Goal: Task Accomplishment & Management: Complete application form

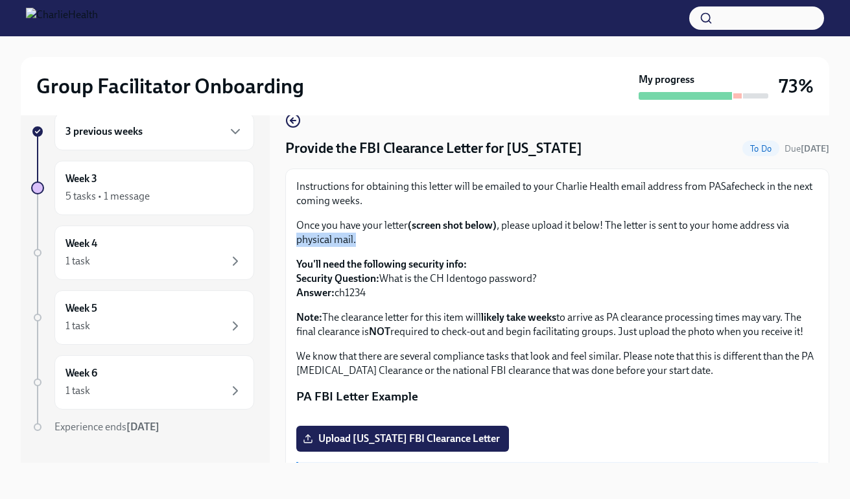
drag, startPoint x: 819, startPoint y: 252, endPoint x: 818, endPoint y: 220, distance: 32.4
click at [818, 222] on div "Instructions for obtaining this letter will be emailed to your Charlie Health e…" at bounding box center [557, 339] width 544 height 340
click at [228, 198] on icon "button" at bounding box center [236, 197] width 16 height 16
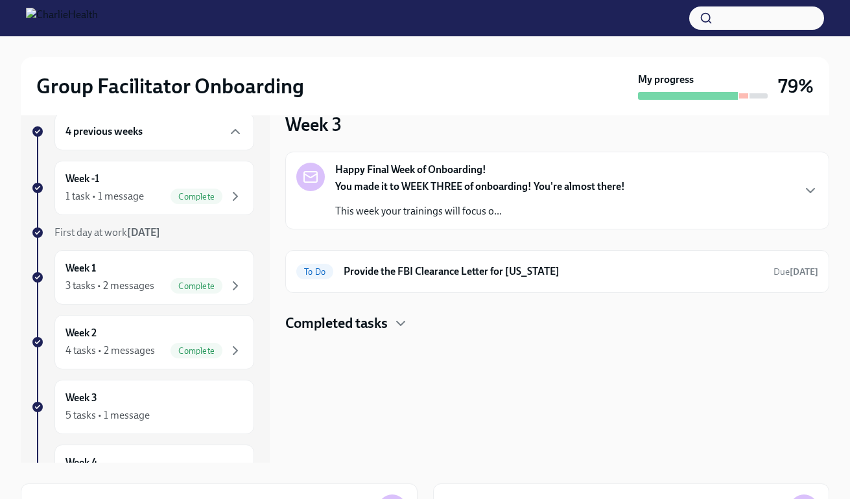
click at [391, 335] on div "Week 3 Happy Final Week of Onboarding! You made it to WEEK THREE of onboarding!…" at bounding box center [557, 277] width 544 height 371
click at [514, 268] on h6 "Provide the FBI Clearance Letter for [US_STATE]" at bounding box center [554, 272] width 420 height 14
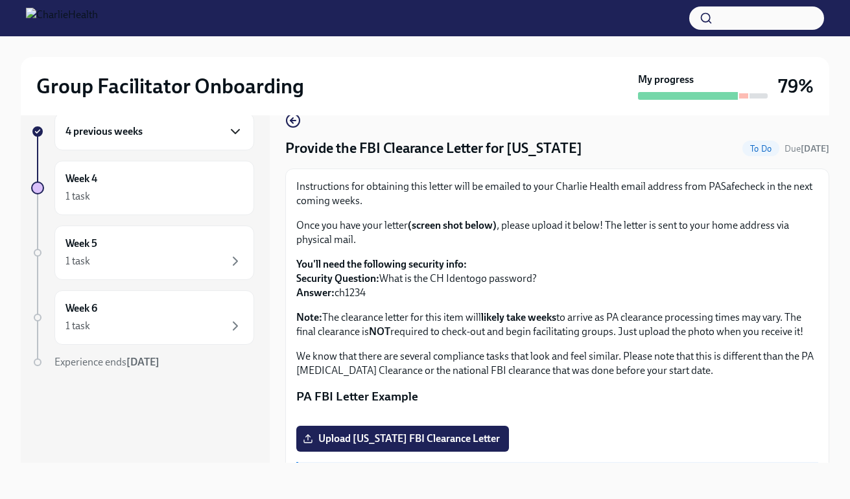
click at [230, 128] on icon "button" at bounding box center [236, 132] width 16 height 16
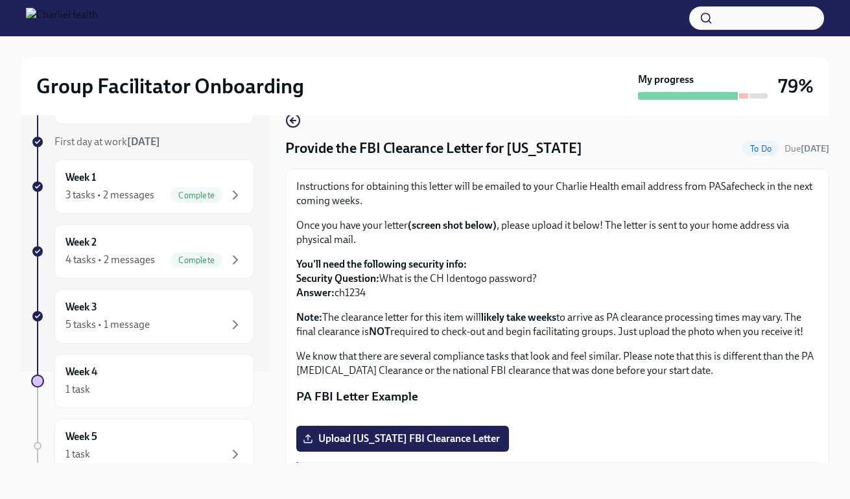
scroll to position [95, 0]
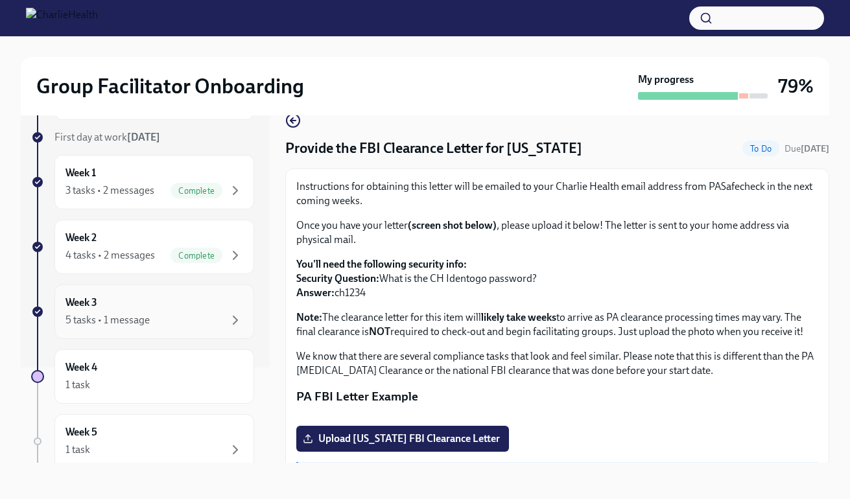
click at [187, 313] on div "5 tasks • 1 message" at bounding box center [154, 321] width 178 height 16
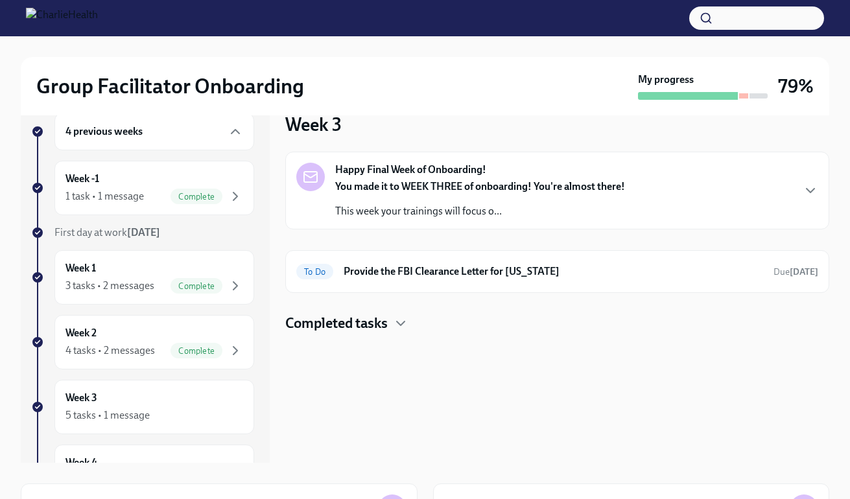
click at [379, 320] on h4 "Completed tasks" at bounding box center [336, 323] width 102 height 19
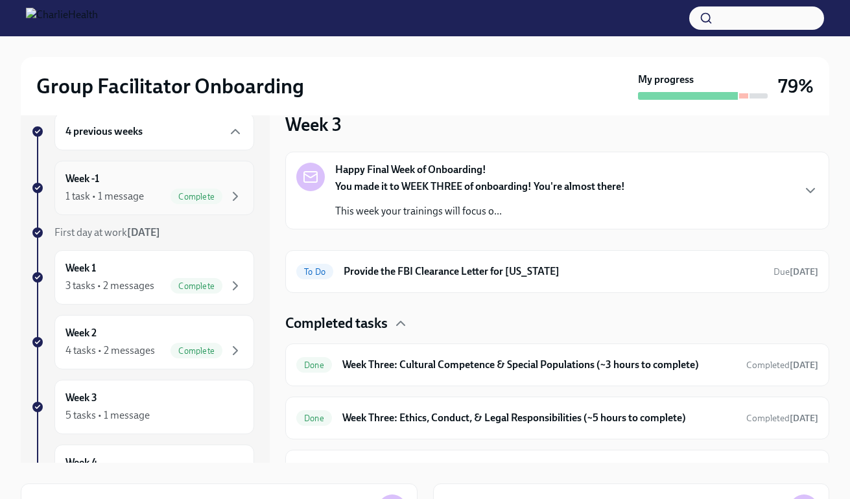
click at [198, 196] on span "Complete" at bounding box center [197, 197] width 52 height 10
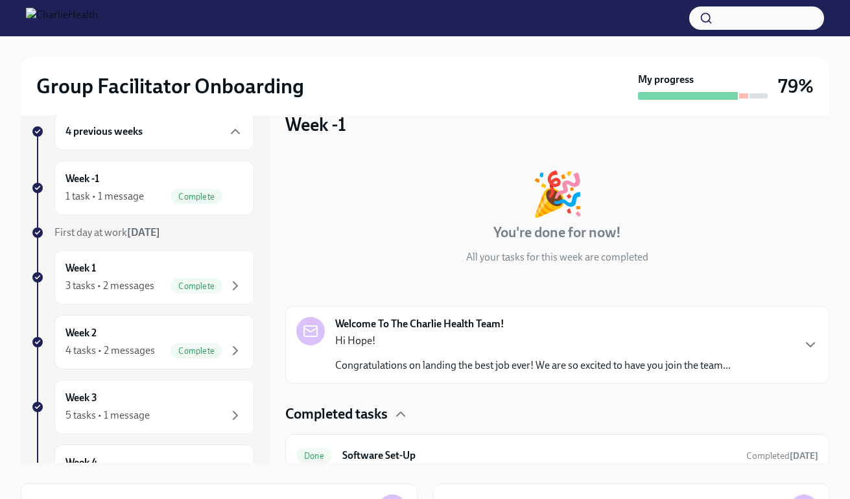
scroll to position [14, 0]
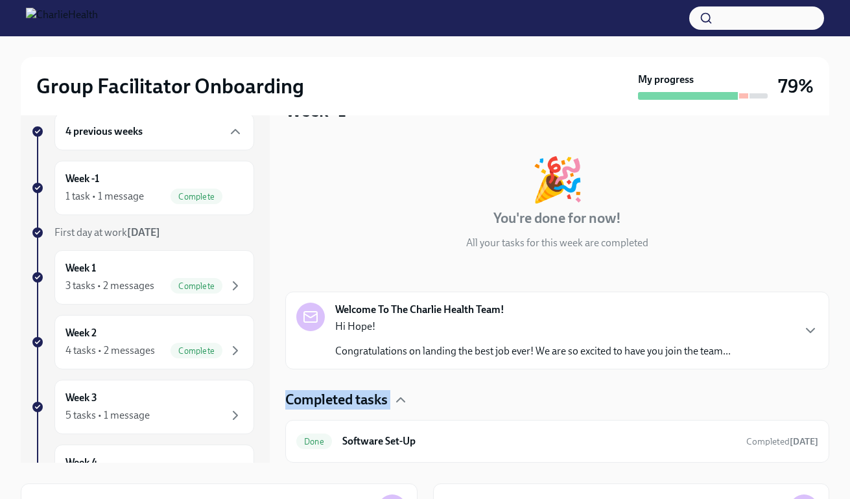
drag, startPoint x: 819, startPoint y: 302, endPoint x: 798, endPoint y: 392, distance: 92.5
click at [798, 392] on div "🎉 You're done for now! All your tasks for this week are completed Welcome To Th…" at bounding box center [557, 300] width 544 height 326
drag, startPoint x: 819, startPoint y: 261, endPoint x: 817, endPoint y: 280, distance: 18.3
click at [818, 274] on div "🎉 You're done for now! All your tasks for this week are completed Welcome To Th…" at bounding box center [557, 300] width 544 height 326
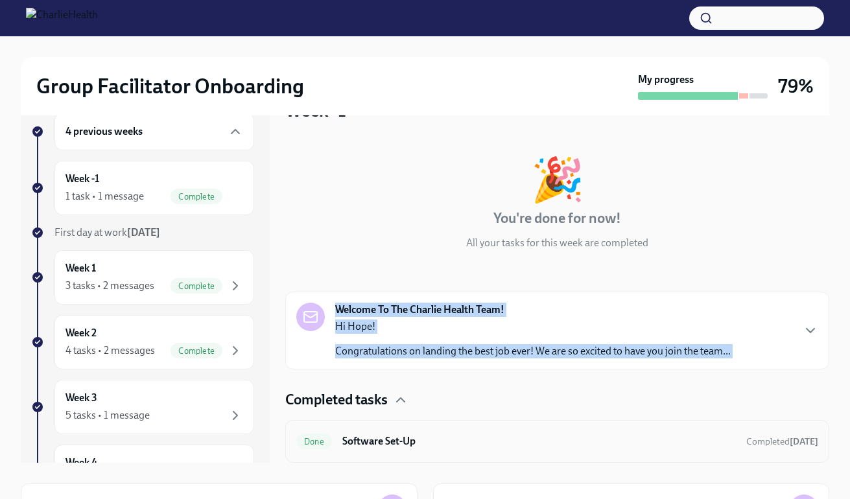
click at [626, 444] on h6 "Software Set-Up" at bounding box center [539, 442] width 394 height 14
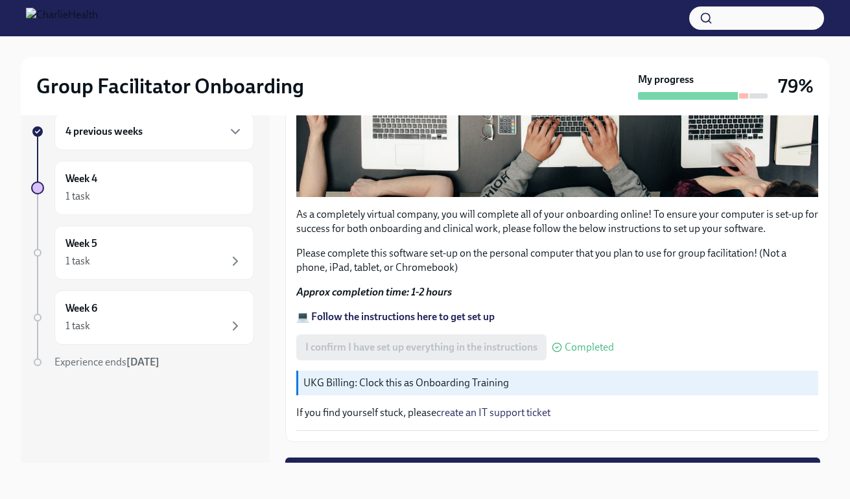
scroll to position [394, 0]
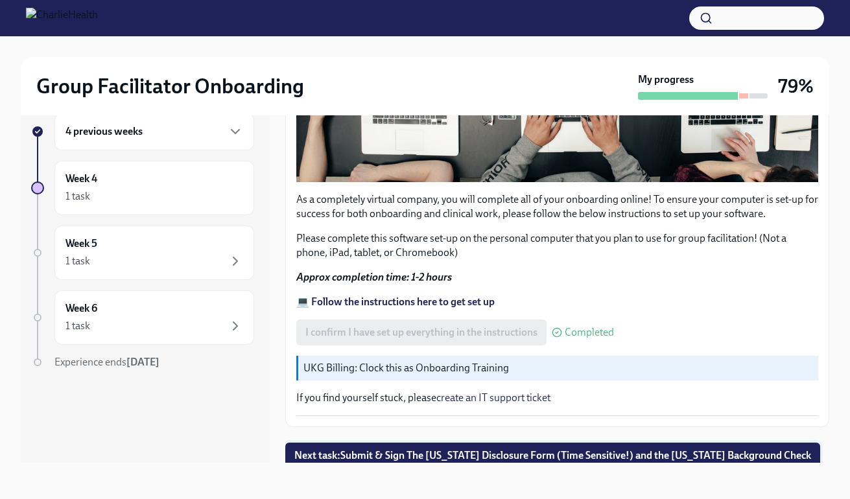
click at [650, 443] on button "Next task : Submit & Sign The [US_STATE] Disclosure Form (Time Sensitive!) and …" at bounding box center [552, 456] width 535 height 26
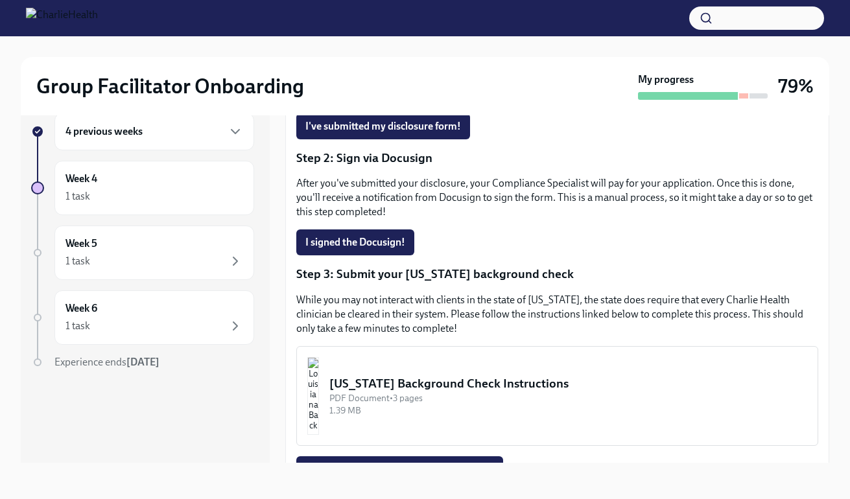
scroll to position [366, 0]
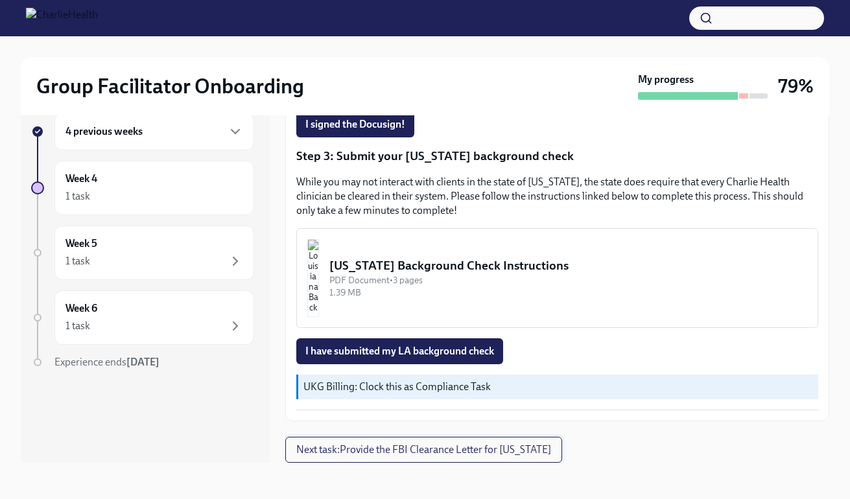
click at [545, 447] on span "Next task : Provide the FBI Clearance Letter for [US_STATE]" at bounding box center [423, 450] width 255 height 13
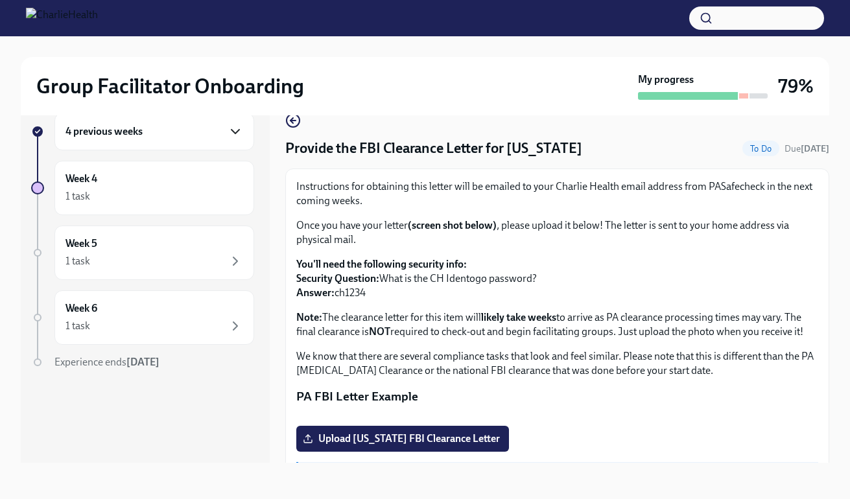
click at [232, 132] on icon "button" at bounding box center [236, 132] width 16 height 16
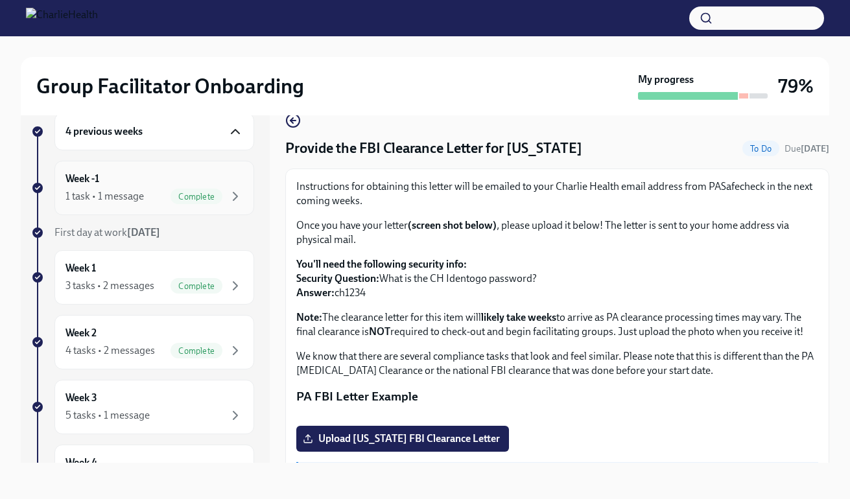
click at [200, 183] on div "Week -1 1 task • 1 message Complete" at bounding box center [154, 188] width 178 height 32
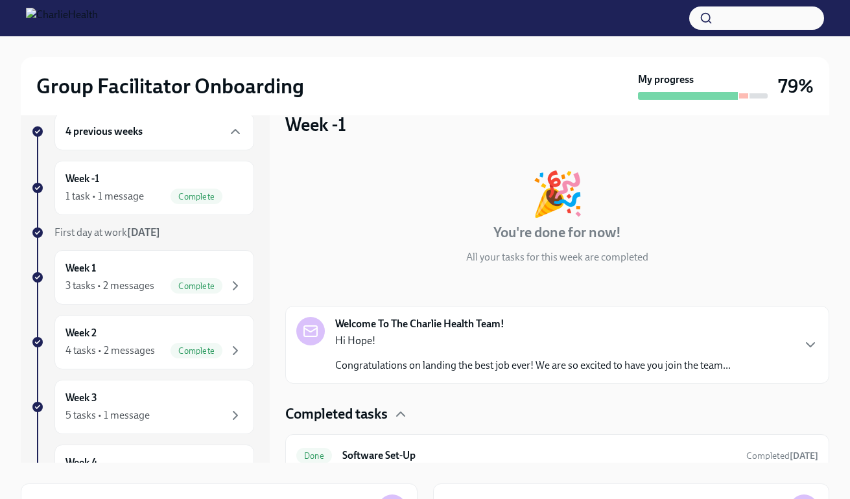
scroll to position [14, 0]
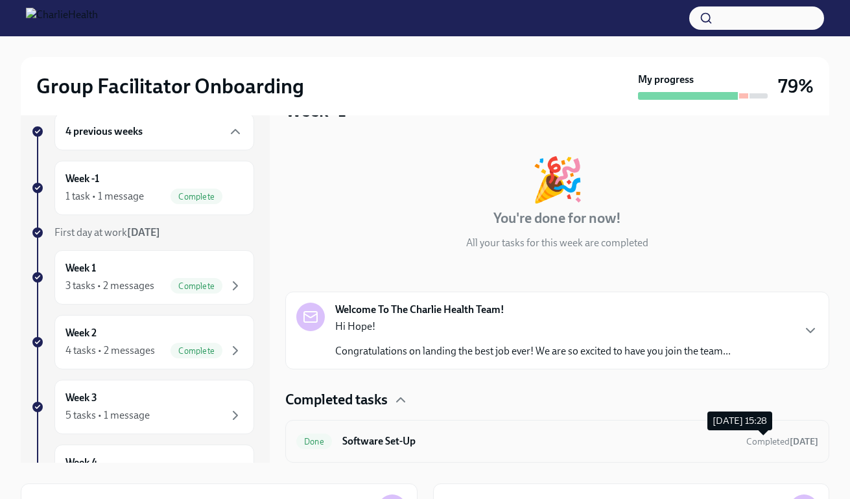
click at [746, 441] on span "Completed [DATE]" at bounding box center [782, 441] width 72 height 11
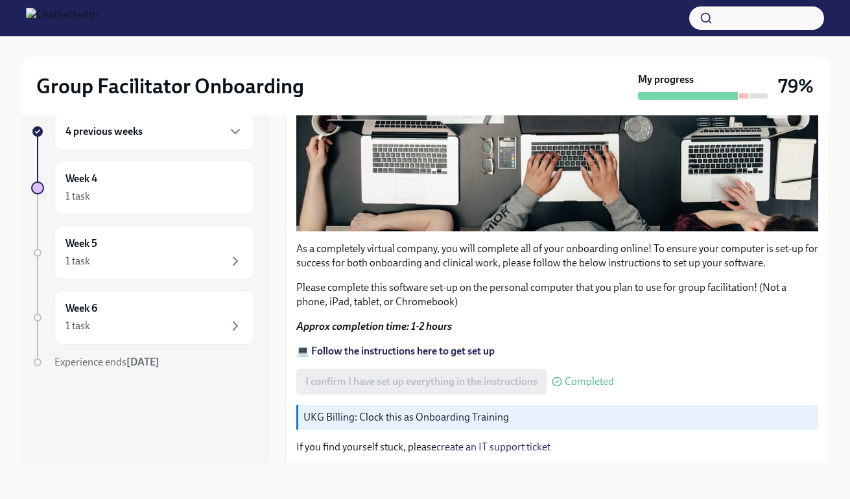
scroll to position [394, 0]
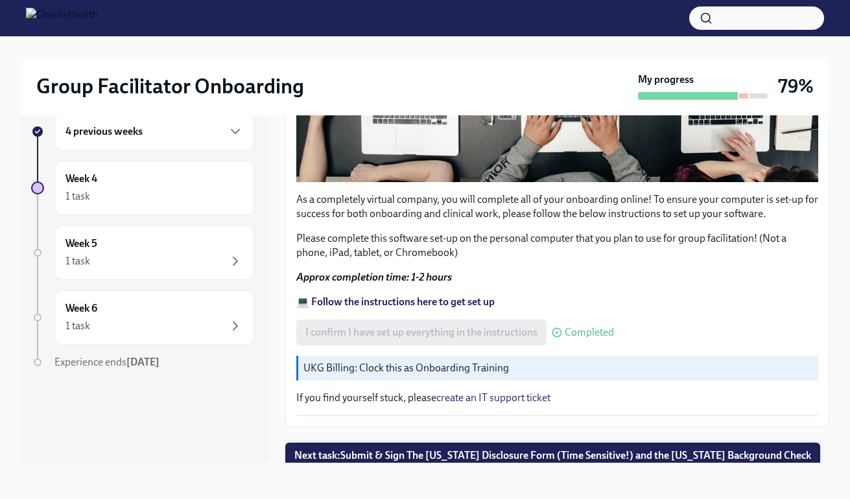
click at [744, 449] on span "Next task : Submit & Sign The [US_STATE] Disclosure Form (Time Sensitive!) and …" at bounding box center [552, 455] width 517 height 13
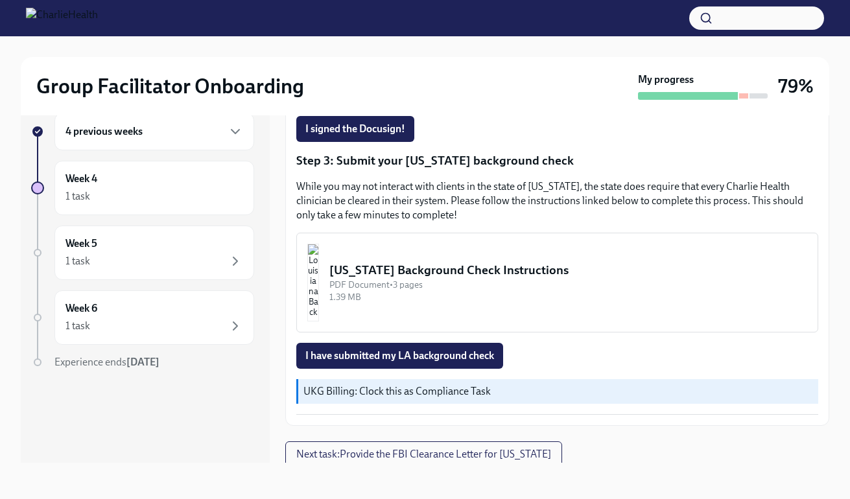
scroll to position [366, 0]
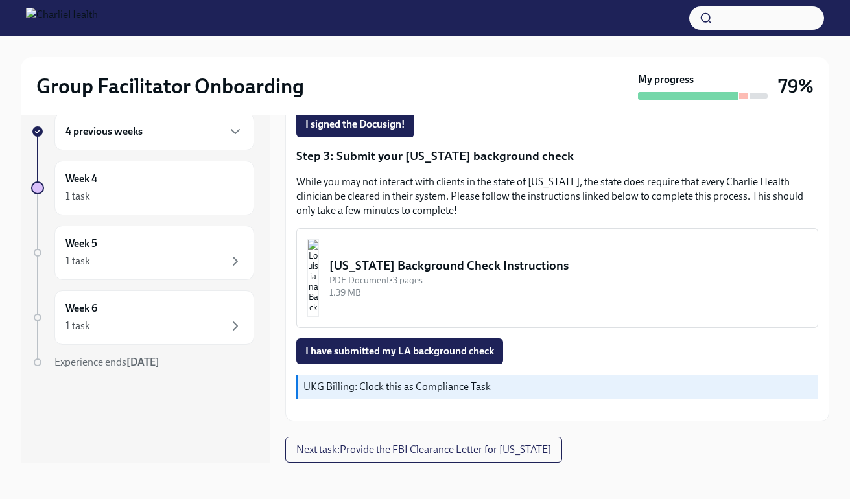
click at [243, 135] on div "4 previous weeks" at bounding box center [154, 132] width 200 height 38
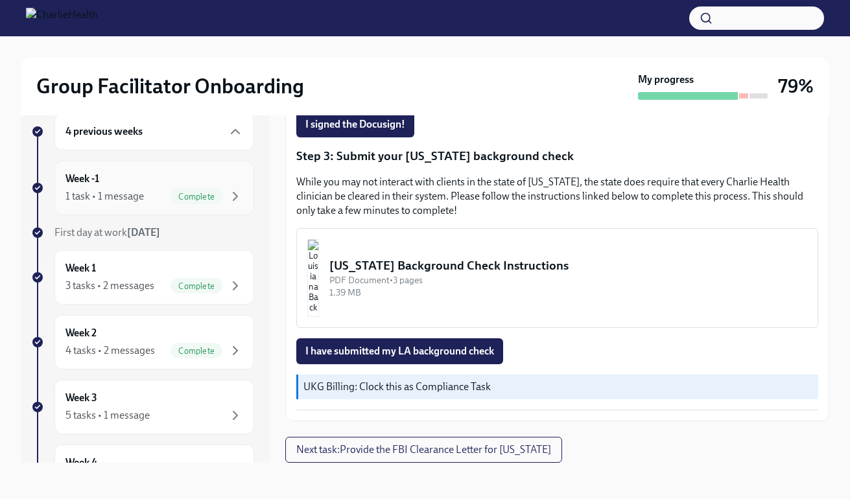
click at [219, 187] on div "Week -1 1 task • 1 message Complete" at bounding box center [154, 188] width 178 height 32
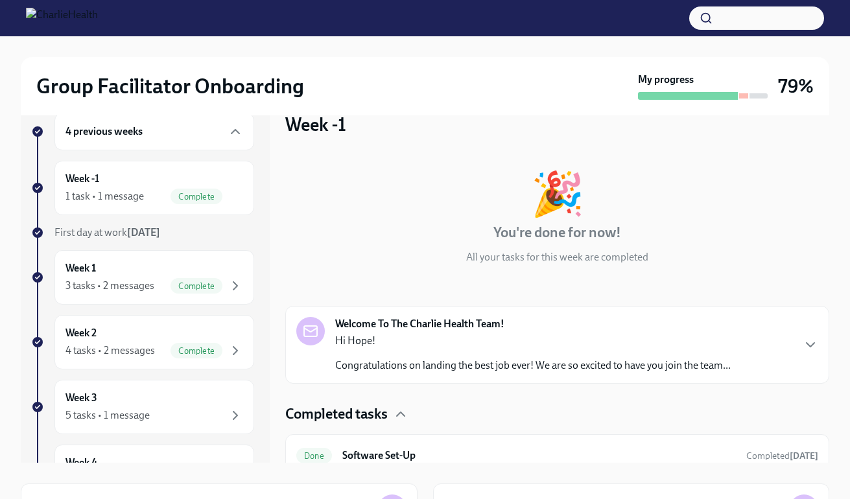
scroll to position [14, 0]
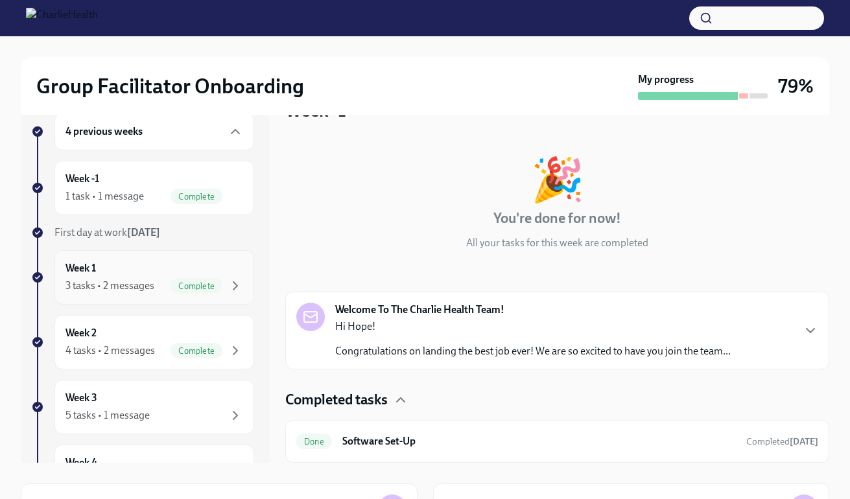
click at [139, 291] on div "3 tasks • 2 messages" at bounding box center [109, 286] width 89 height 14
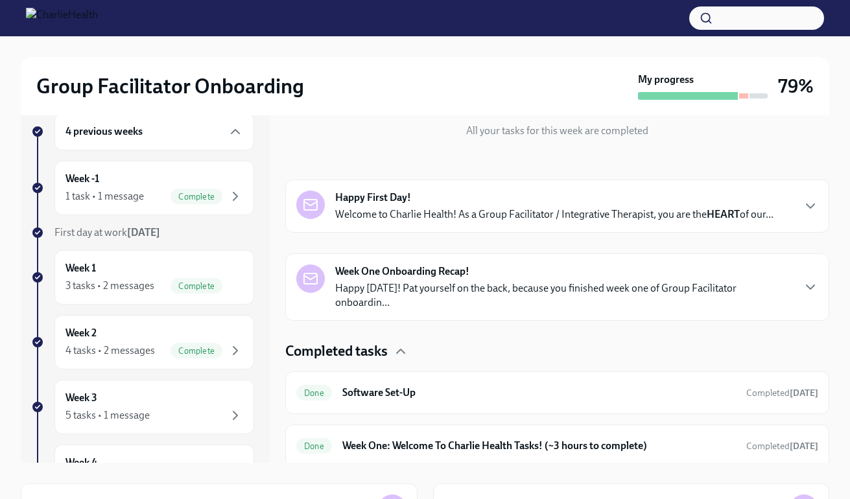
scroll to position [184, 0]
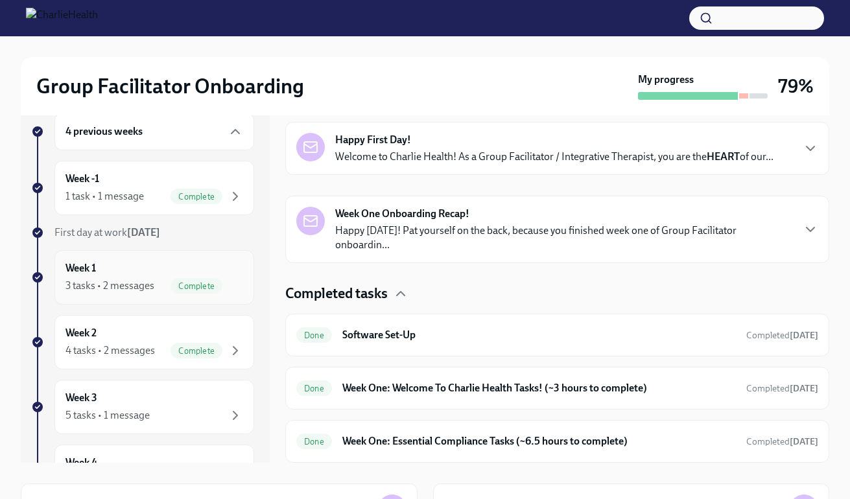
click at [144, 272] on div "Week 1 3 tasks • 2 messages Complete" at bounding box center [154, 277] width 178 height 32
click at [126, 344] on div "4 tasks • 2 messages" at bounding box center [109, 351] width 89 height 14
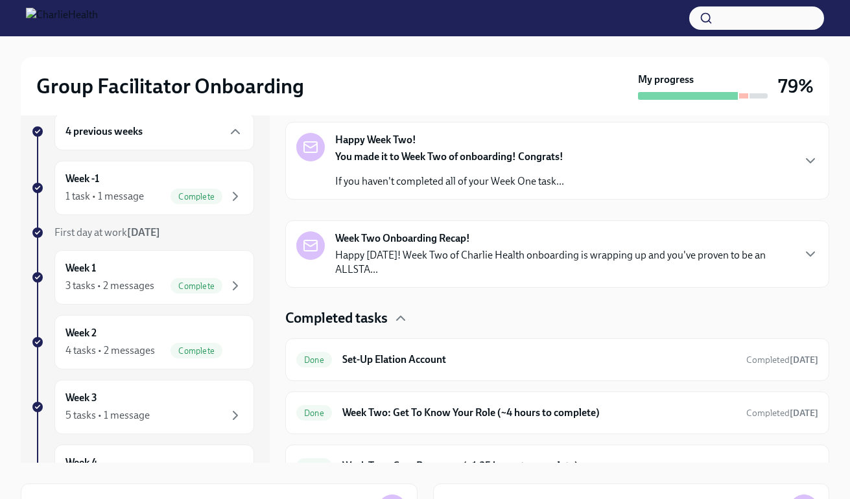
scroll to position [262, 0]
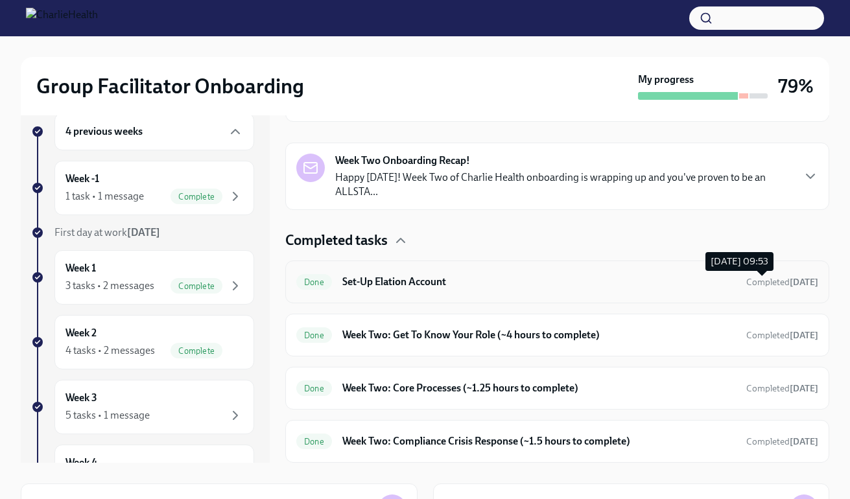
click at [751, 287] on span "Completed [DATE]" at bounding box center [782, 282] width 72 height 11
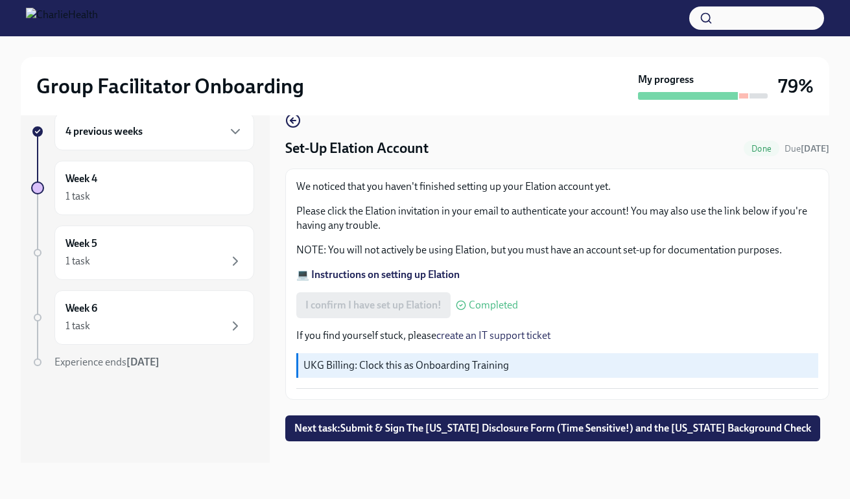
click at [712, 326] on div "We noticed that you haven't finished setting up your Elation account yet. Pleas…" at bounding box center [557, 284] width 522 height 209
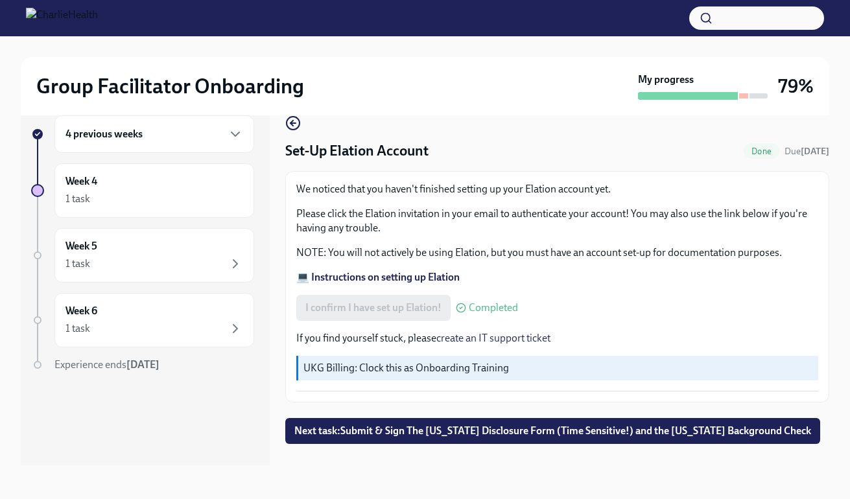
scroll to position [23, 0]
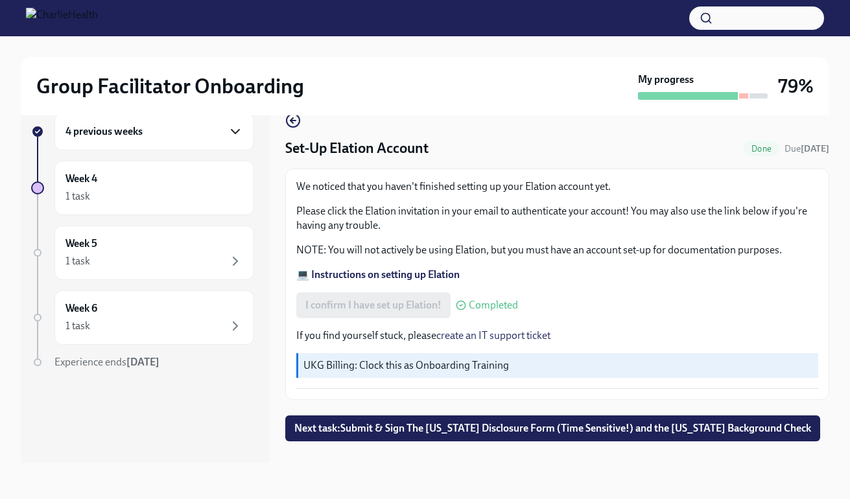
click at [243, 134] on icon "button" at bounding box center [236, 132] width 16 height 16
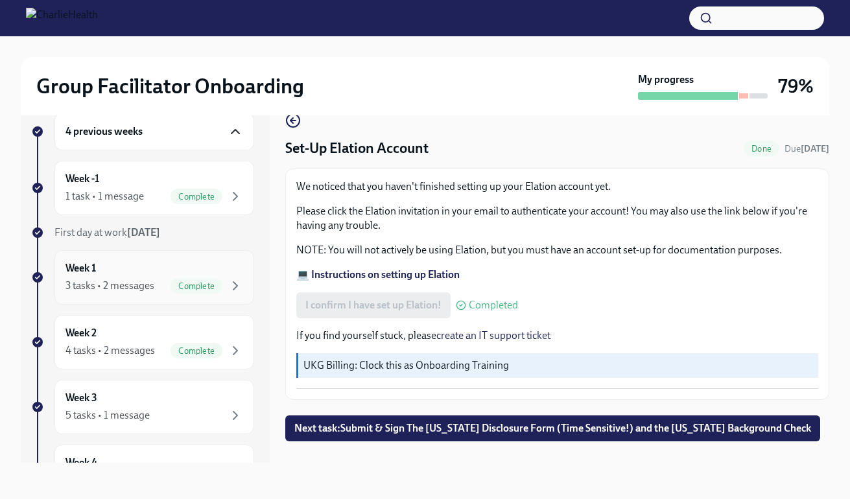
click at [192, 279] on div "Complete" at bounding box center [197, 286] width 52 height 16
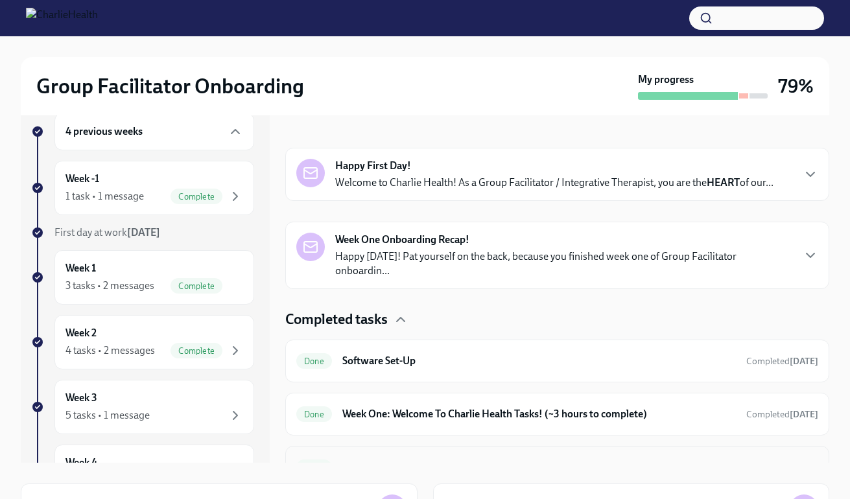
scroll to position [184, 0]
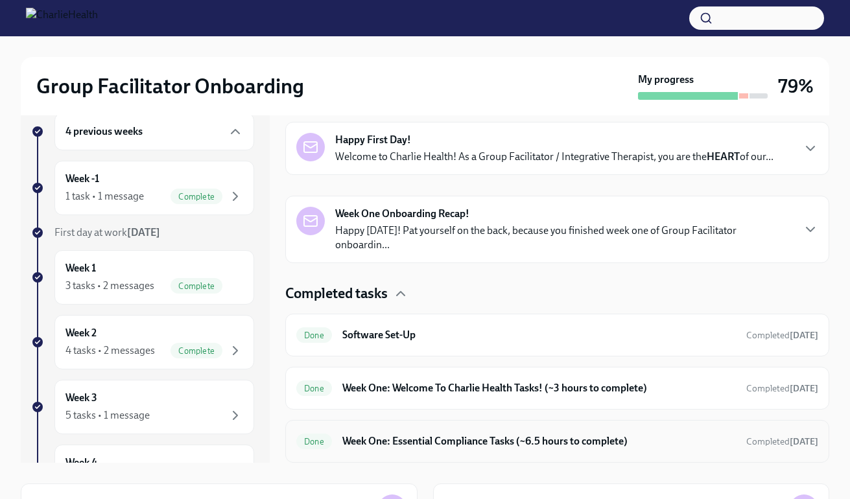
drag, startPoint x: 829, startPoint y: 293, endPoint x: 781, endPoint y: 453, distance: 166.6
click at [781, 453] on div "Week 1 🎉 You're done for now! All your tasks for this week are completed Happy …" at bounding box center [557, 277] width 544 height 371
click at [746, 336] on span "Completed [DATE]" at bounding box center [782, 335] width 72 height 11
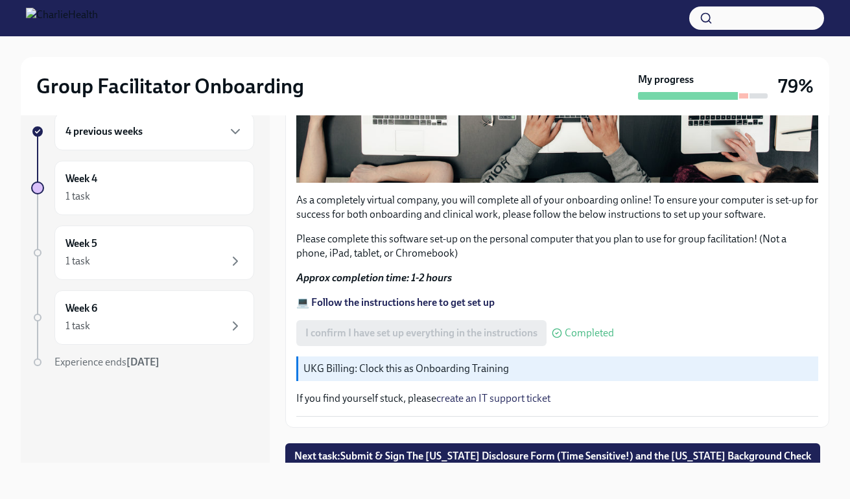
scroll to position [394, 0]
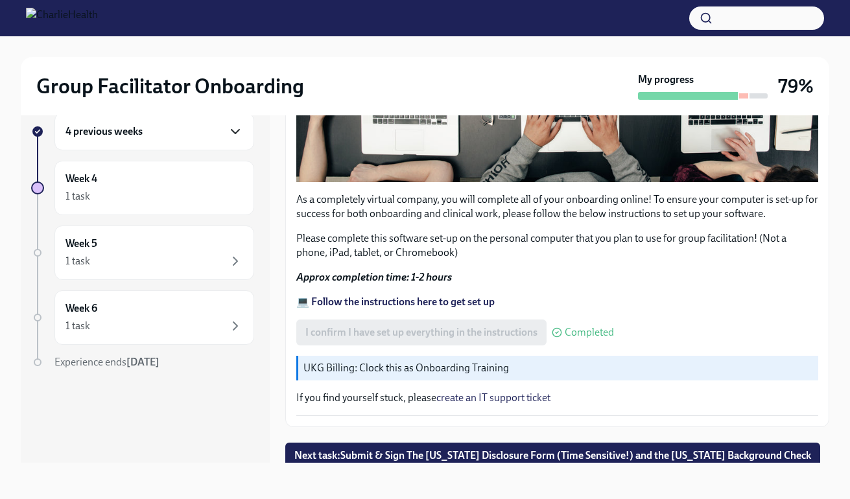
click at [236, 135] on icon "button" at bounding box center [236, 132] width 16 height 16
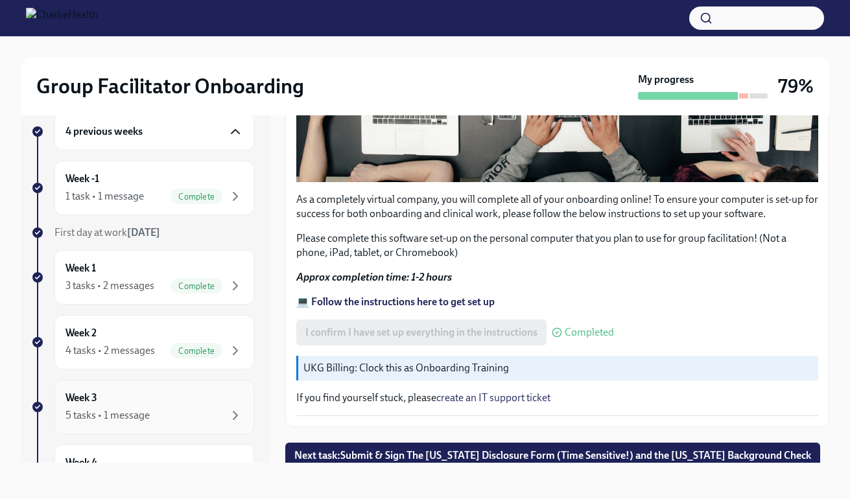
click at [183, 408] on div "5 tasks • 1 message" at bounding box center [154, 416] width 178 height 16
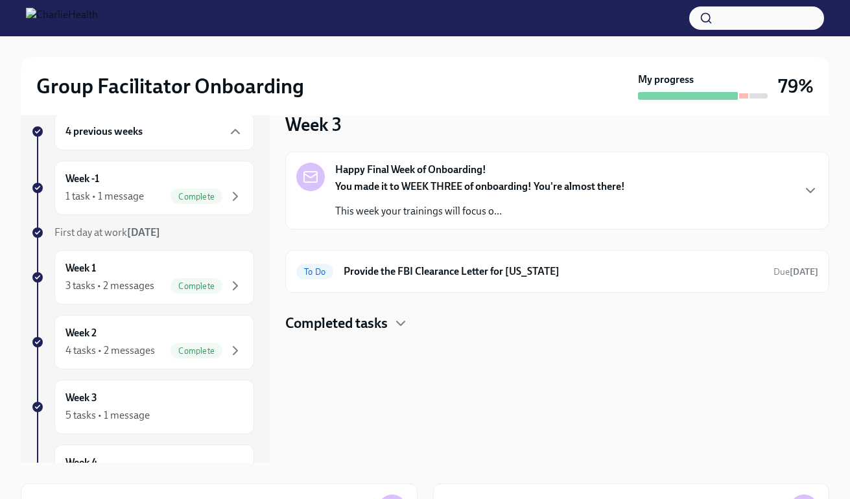
click at [561, 191] on strong "You made it to WEEK THREE of onboarding! You're almost there!" at bounding box center [480, 186] width 290 height 12
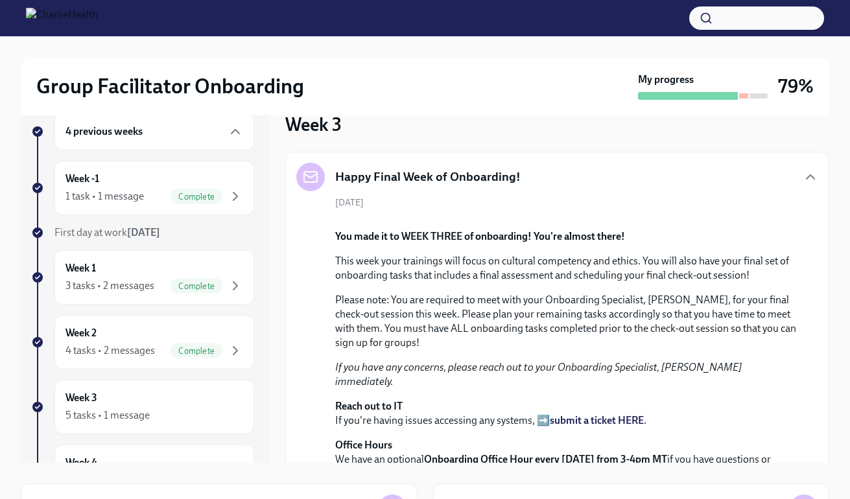
scroll to position [373, 0]
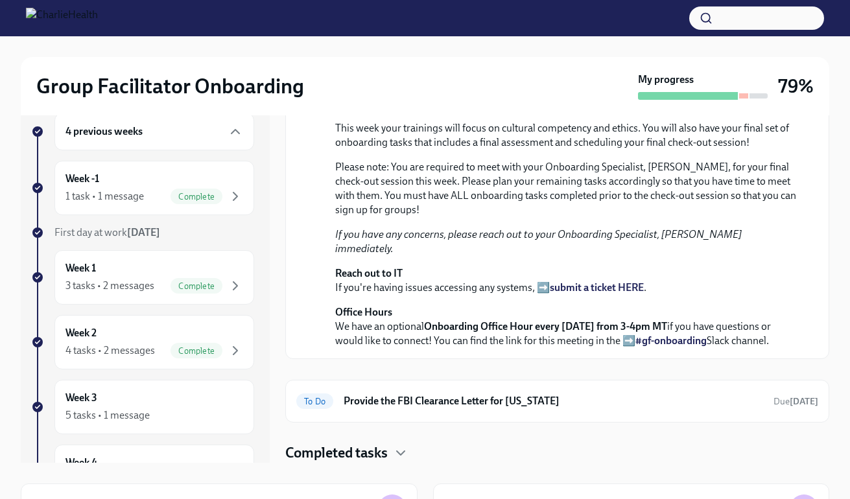
click at [486, 448] on div "Completed tasks" at bounding box center [557, 453] width 544 height 19
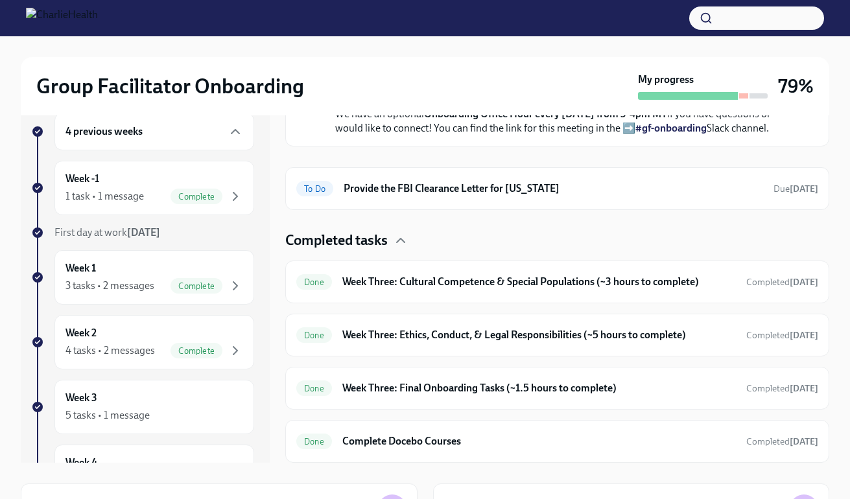
scroll to position [586, 0]
click at [605, 287] on h6 "Week Three: Cultural Competence & Special Populations (~3 hours to complete)" at bounding box center [539, 282] width 394 height 14
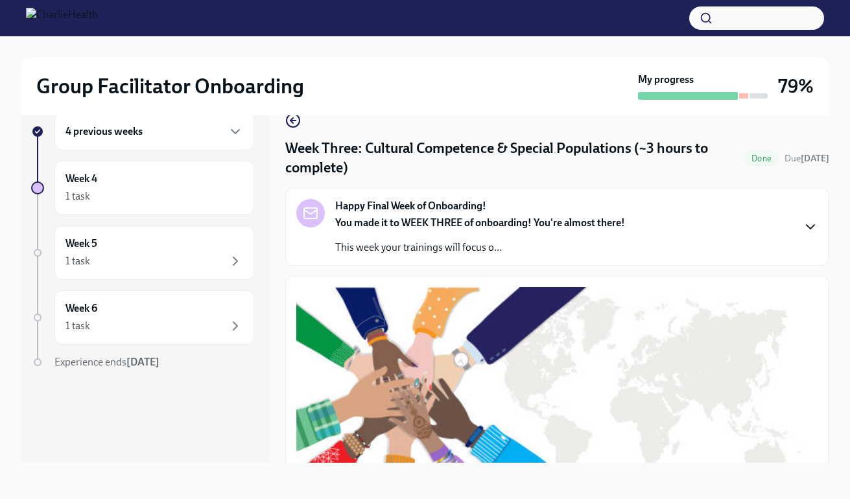
click at [808, 232] on icon "button" at bounding box center [811, 227] width 16 height 16
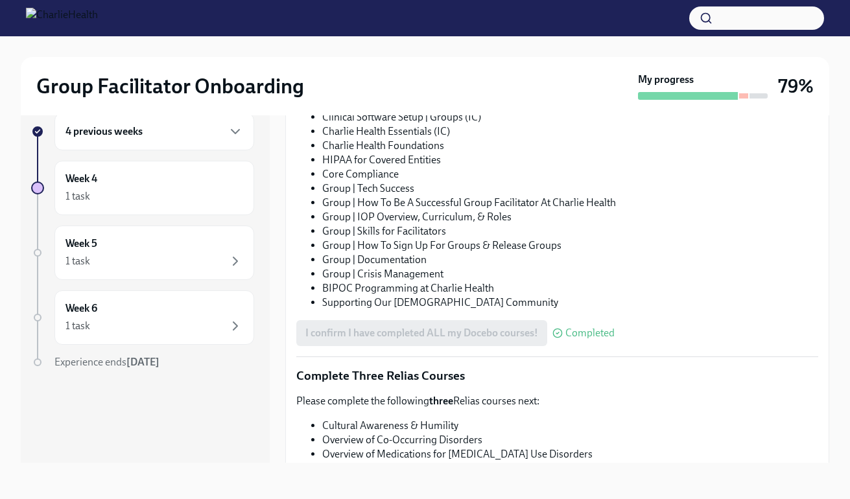
scroll to position [1029, 0]
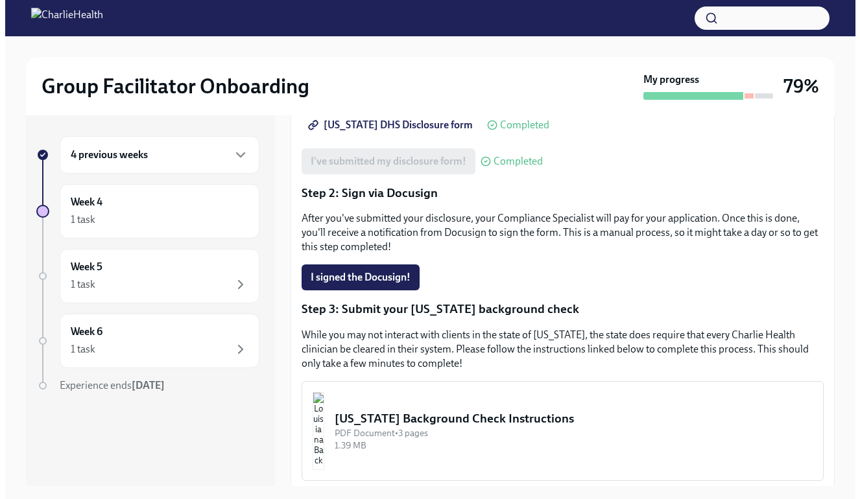
scroll to position [366, 0]
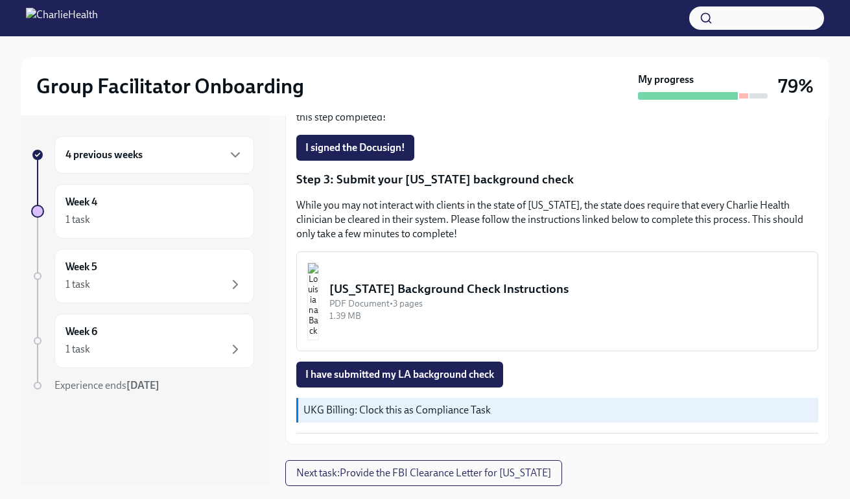
click at [407, 297] on div "[US_STATE] Background Check Instructions" at bounding box center [568, 289] width 478 height 17
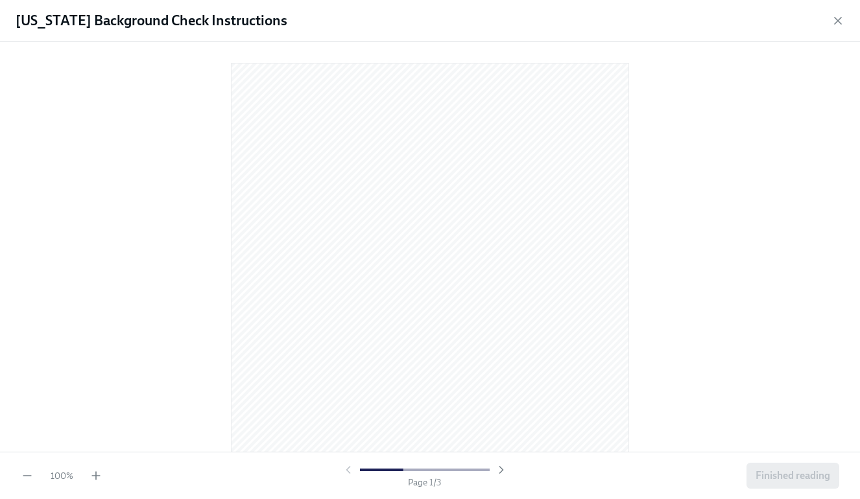
click at [696, 230] on div at bounding box center [430, 245] width 818 height 384
click at [687, 258] on div at bounding box center [430, 141] width 818 height 384
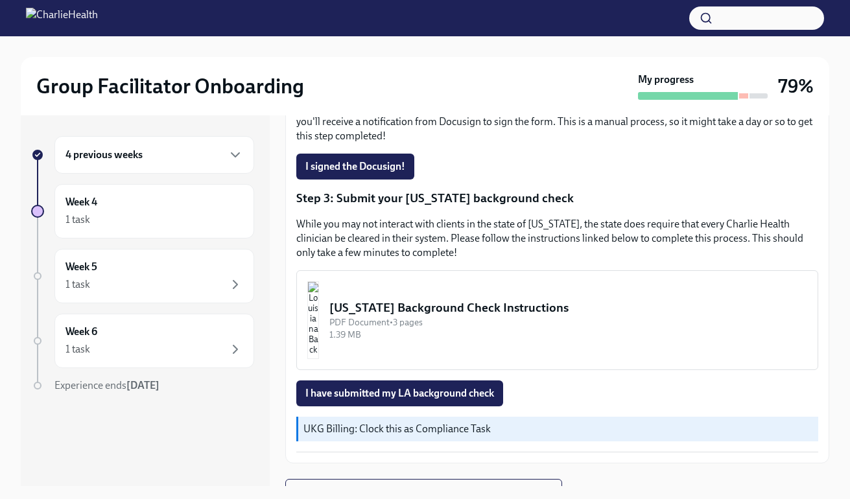
scroll to position [366, 0]
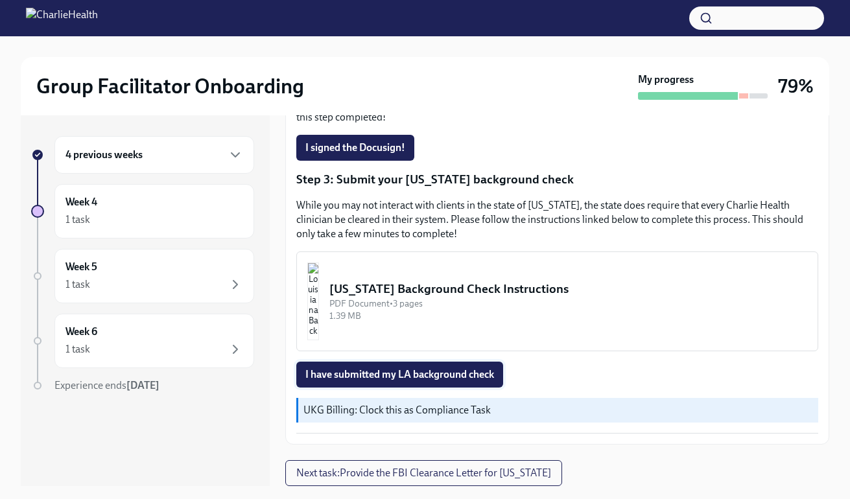
click at [435, 379] on span "I have submitted my LA background check" at bounding box center [399, 374] width 189 height 13
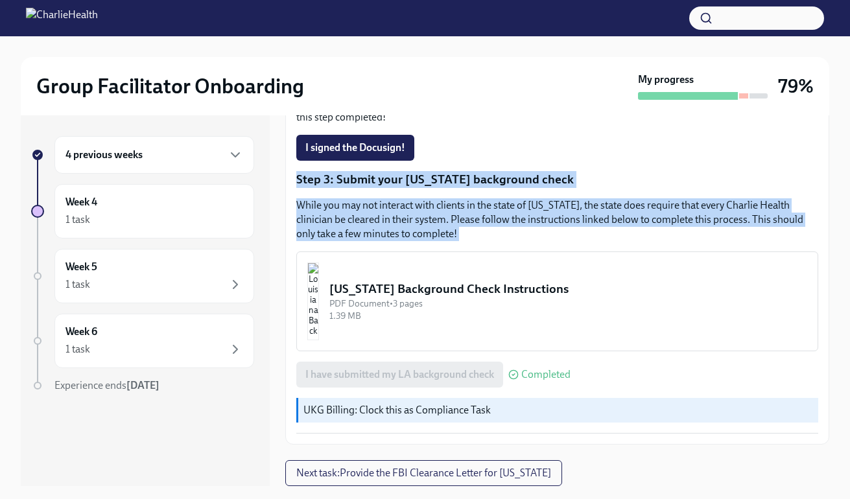
drag, startPoint x: 829, startPoint y: 347, endPoint x: 814, endPoint y: 121, distance: 226.2
click at [820, 117] on div "Group Facilitator Onboarding My progress 79% 4 previous weeks Week 4 1 task Wee…" at bounding box center [425, 279] width 850 height 486
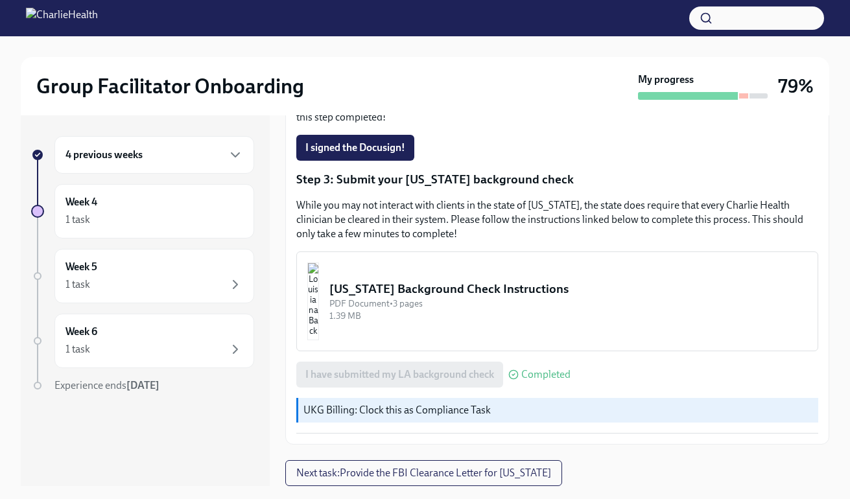
click at [787, 150] on div "I signed the Docusign!" at bounding box center [557, 148] width 522 height 26
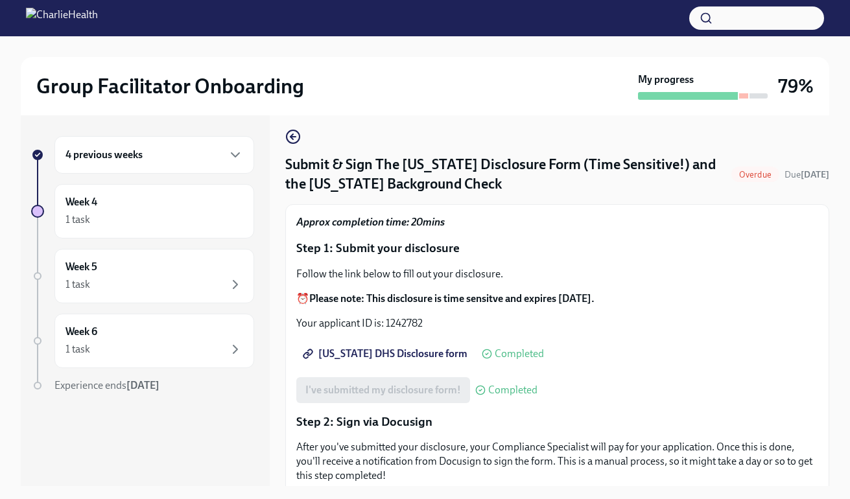
scroll to position [0, 0]
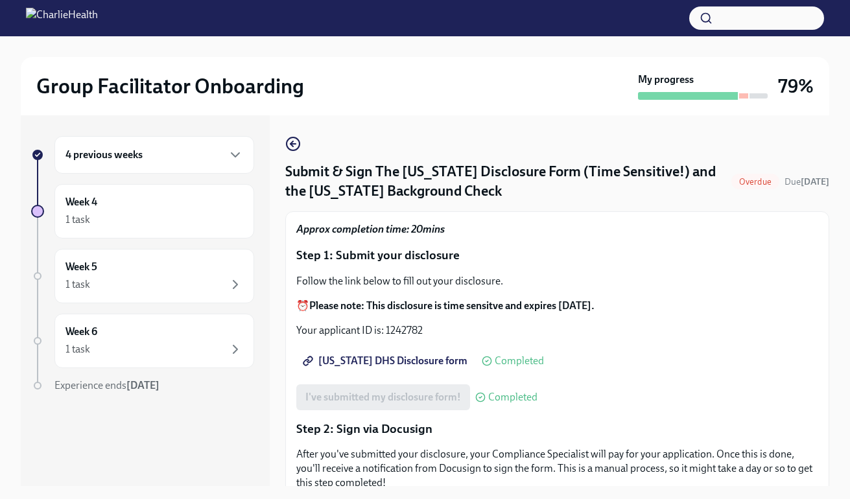
click at [216, 155] on div "4 previous weeks" at bounding box center [154, 155] width 178 height 16
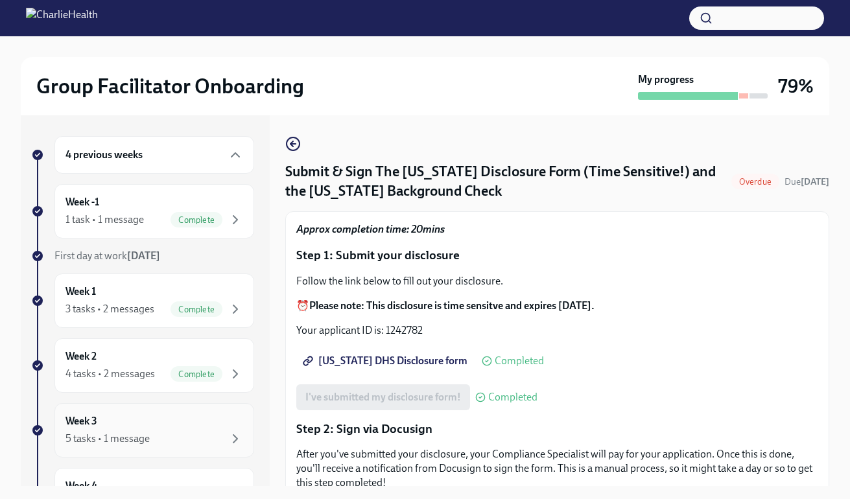
click at [163, 418] on div "Week 3 5 tasks • 1 message" at bounding box center [154, 430] width 178 height 32
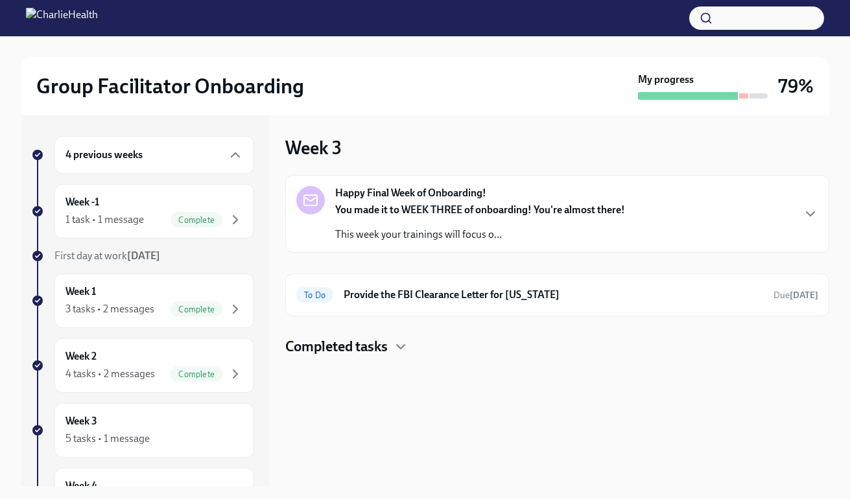
click at [487, 206] on strong "You made it to WEEK THREE of onboarding! You're almost there!" at bounding box center [480, 210] width 290 height 12
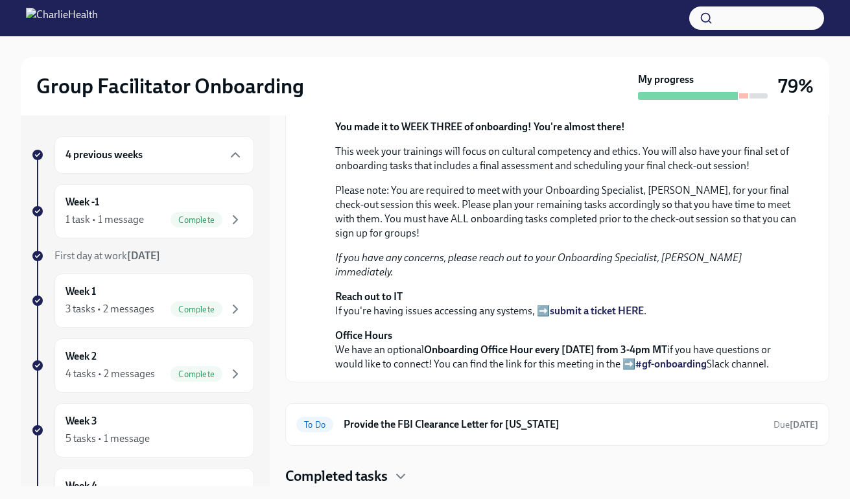
scroll to position [373, 0]
click at [485, 409] on div "To Do Provide the FBI Clearance Letter for [US_STATE] Due [DATE]" at bounding box center [557, 424] width 544 height 43
click at [474, 433] on div "To Do Provide the FBI Clearance Letter for [US_STATE] Due [DATE]" at bounding box center [557, 424] width 522 height 21
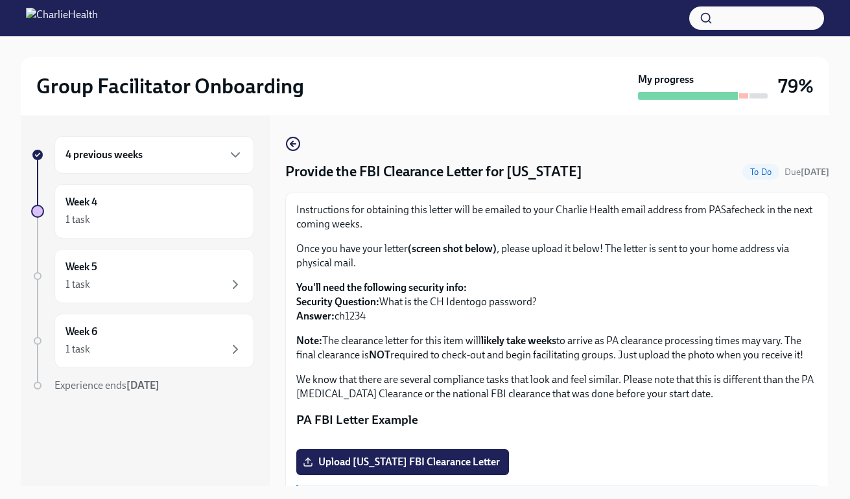
click at [229, 163] on div "4 previous weeks" at bounding box center [154, 155] width 200 height 38
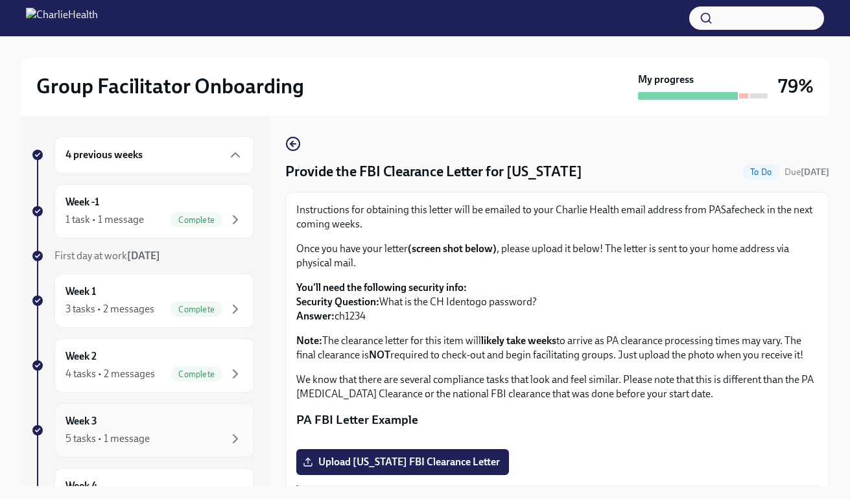
click at [190, 423] on div "Week 3 5 tasks • 1 message" at bounding box center [154, 430] width 178 height 32
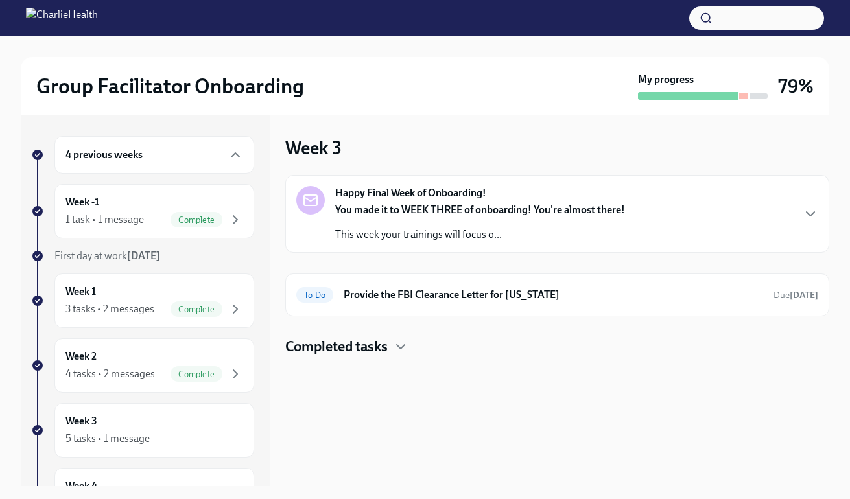
click at [514, 220] on div "You made it to WEEK THREE of onboarding! You're almost there! This week your tr…" at bounding box center [480, 222] width 290 height 39
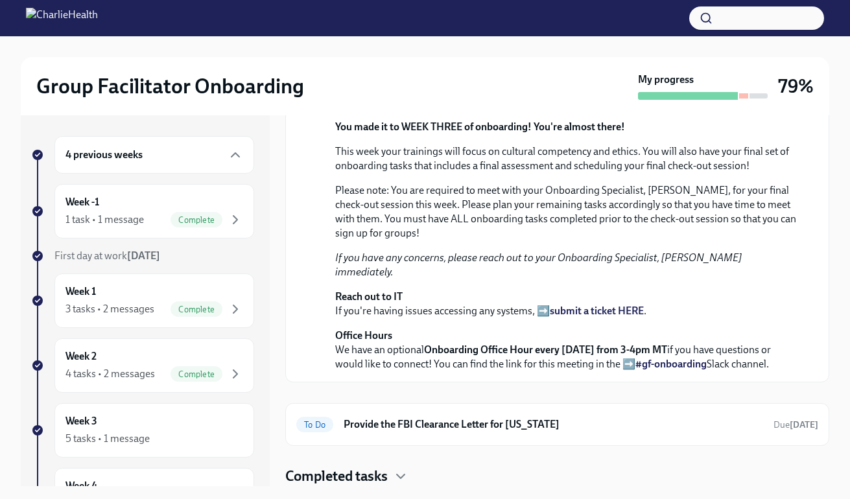
scroll to position [373, 0]
click at [139, 425] on div "Week 3 5 tasks • 1 message" at bounding box center [154, 430] width 178 height 32
click at [525, 475] on div "Completed tasks" at bounding box center [557, 476] width 544 height 19
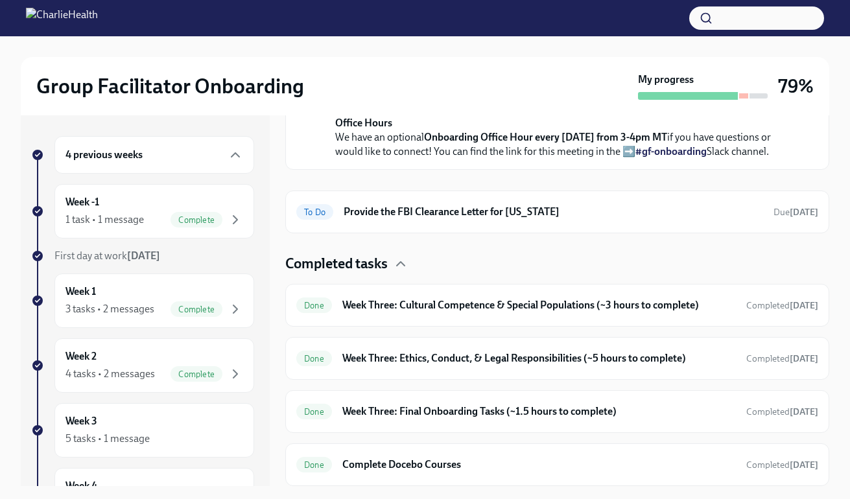
scroll to position [586, 0]
click at [523, 418] on h6 "Week Three: Final Onboarding Tasks (~1.5 hours to complete)" at bounding box center [539, 412] width 394 height 14
